Goal: Information Seeking & Learning: Understand process/instructions

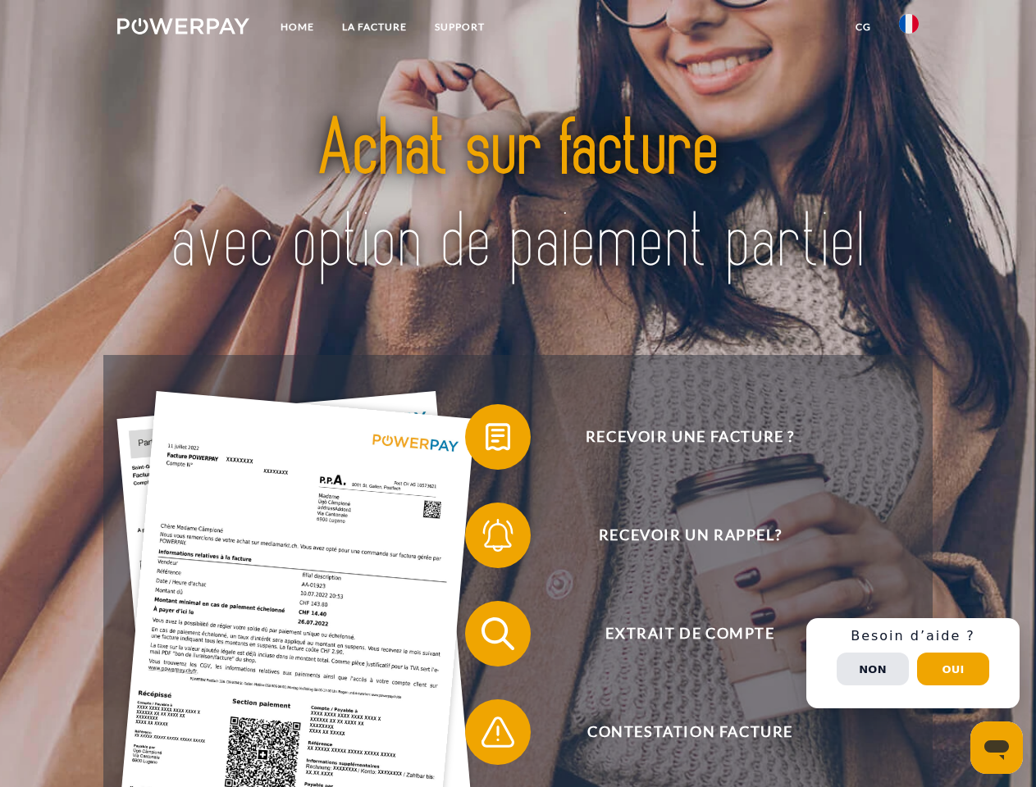
click at [183, 29] on img at bounding box center [183, 26] width 132 height 16
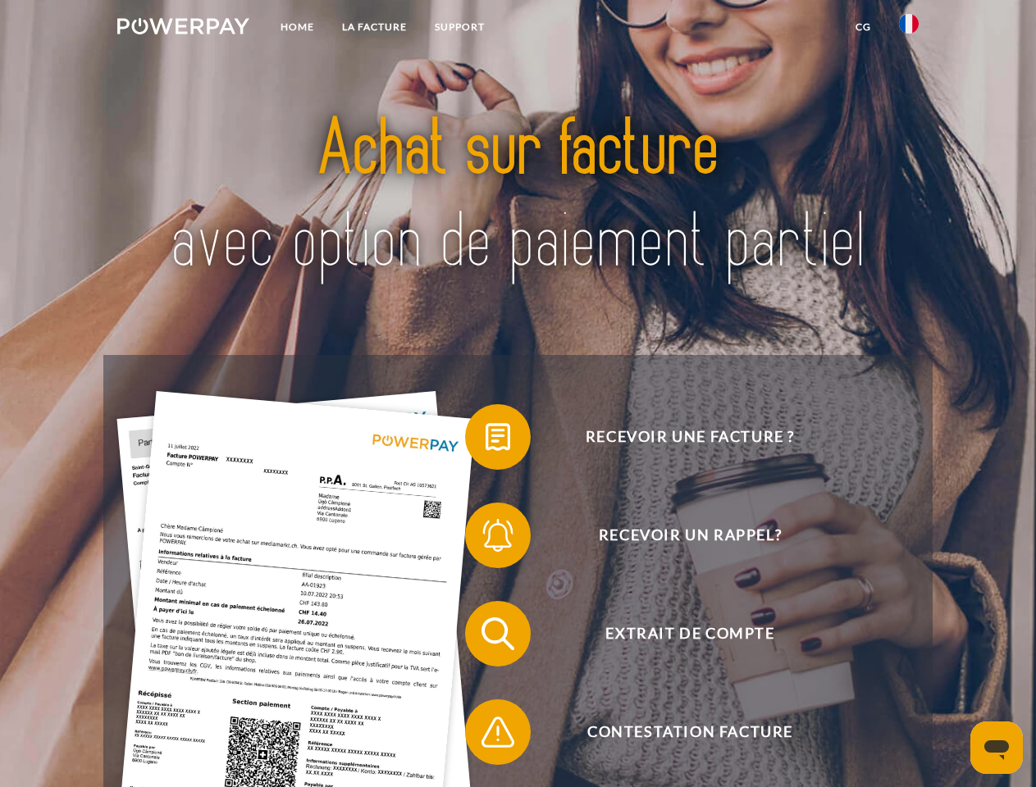
click at [909, 29] on img at bounding box center [909, 24] width 20 height 20
click at [863, 27] on link "CG" at bounding box center [862, 27] width 43 height 30
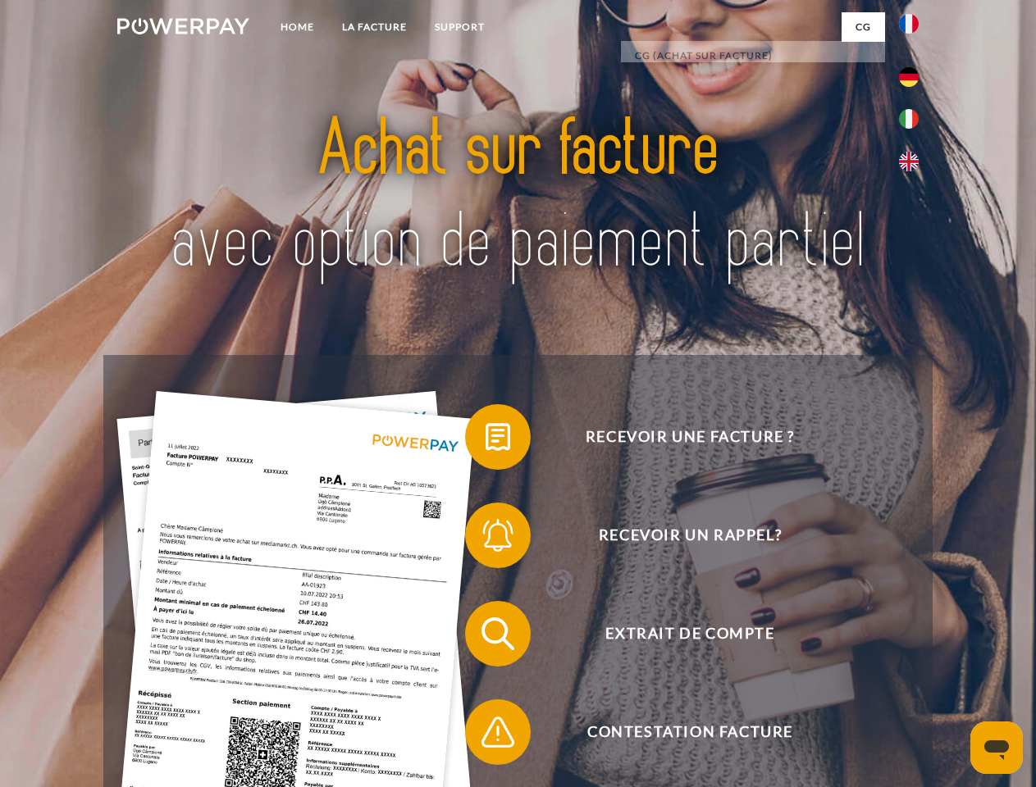
click at [486, 440] on span at bounding box center [473, 437] width 82 height 82
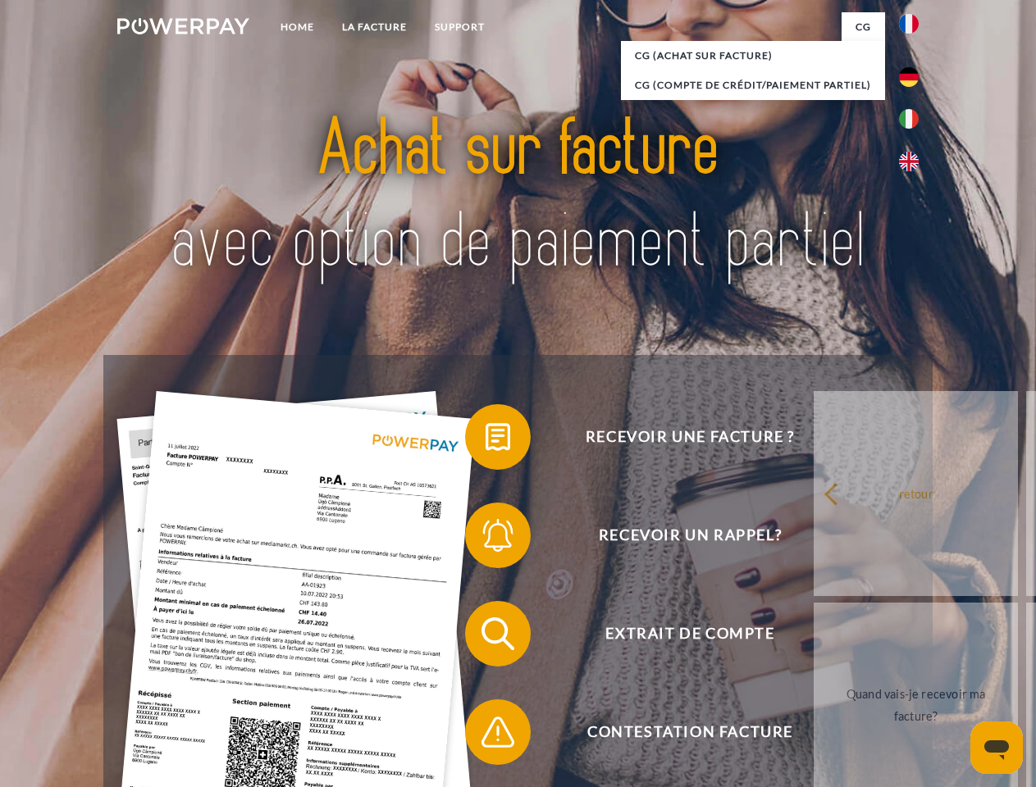
click at [486, 539] on span at bounding box center [473, 536] width 82 height 82
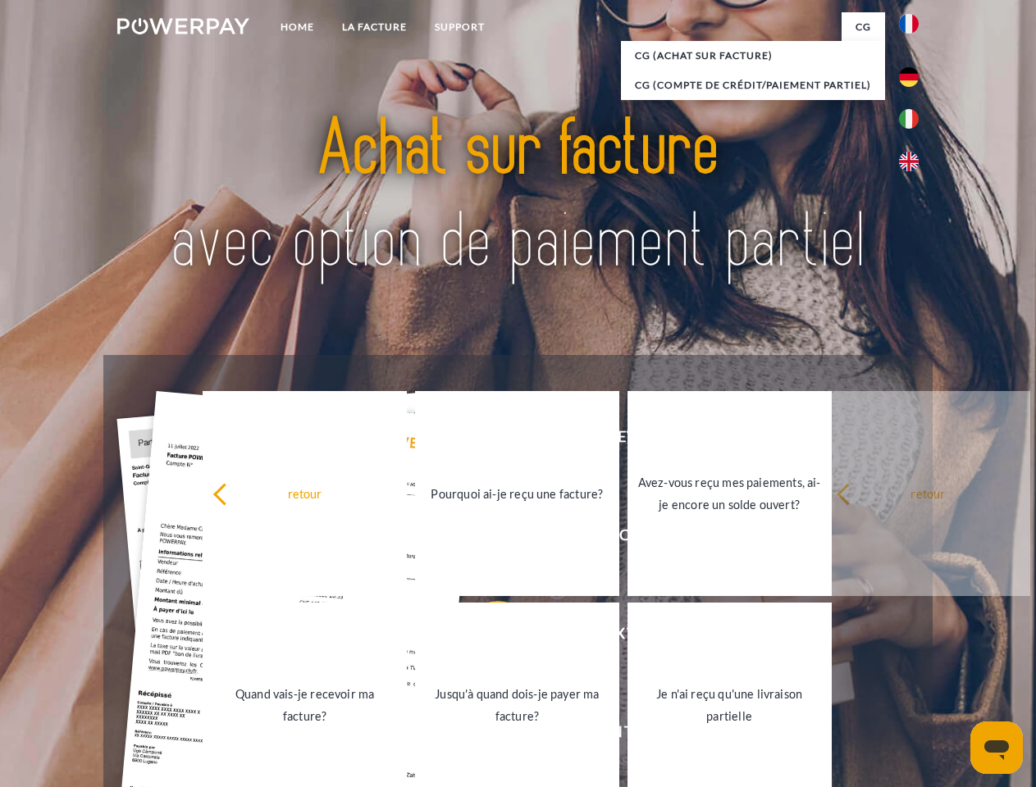
click at [486, 637] on link "Jusqu'à quand dois-je payer ma facture?" at bounding box center [517, 705] width 204 height 205
click at [486, 736] on span at bounding box center [473, 732] width 82 height 82
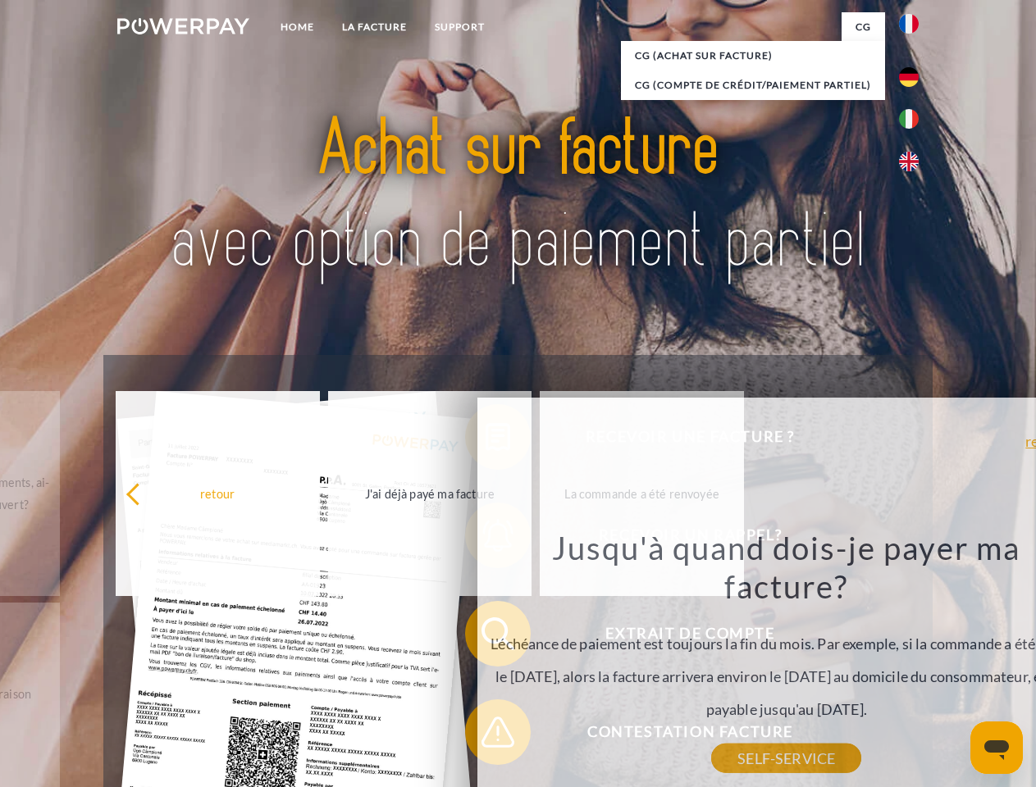
click at [913, 664] on div "Recevoir une facture ? Recevoir un rappel? Extrait de compte retour" at bounding box center [517, 683] width 828 height 656
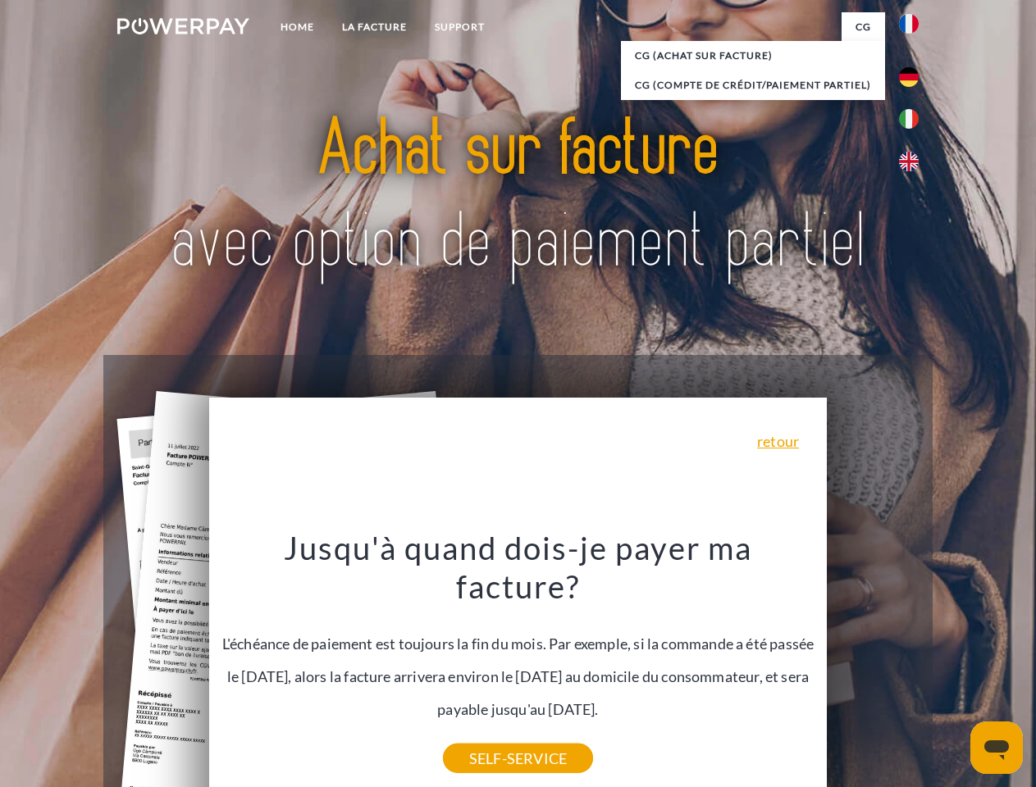
click at [873, 667] on span "Extrait de compte" at bounding box center [690, 634] width 402 height 66
click at [953, 669] on header "Home LA FACTURE Support" at bounding box center [518, 566] width 1036 height 1133
